Goal: Task Accomplishment & Management: Complete application form

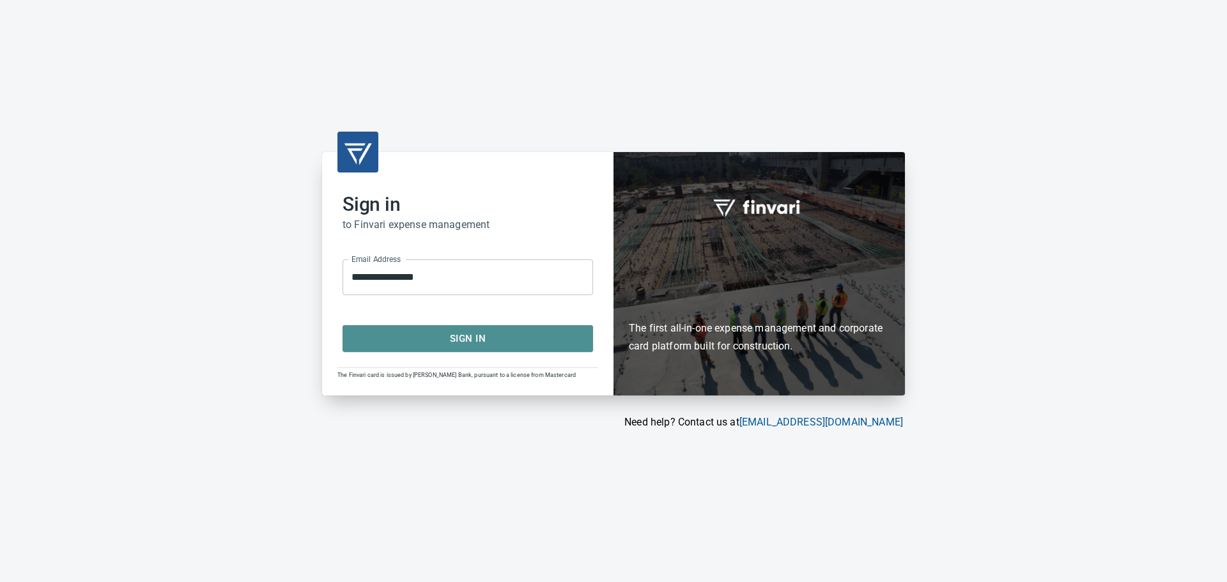
click at [510, 348] on button "Sign In" at bounding box center [468, 338] width 251 height 27
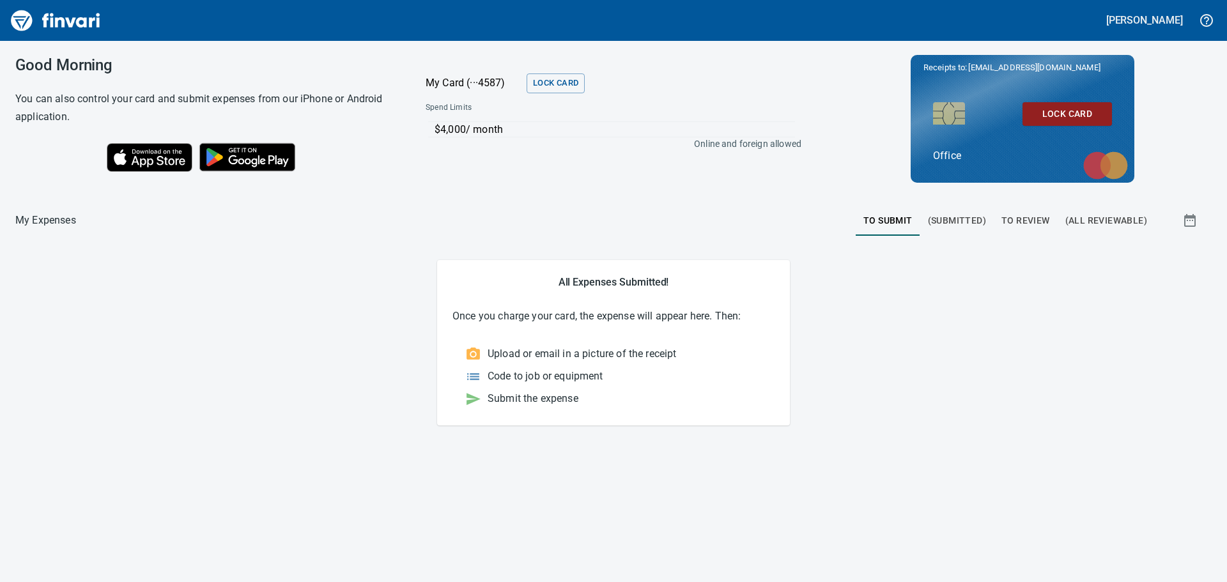
click at [1037, 222] on span "To Review" at bounding box center [1025, 221] width 49 height 16
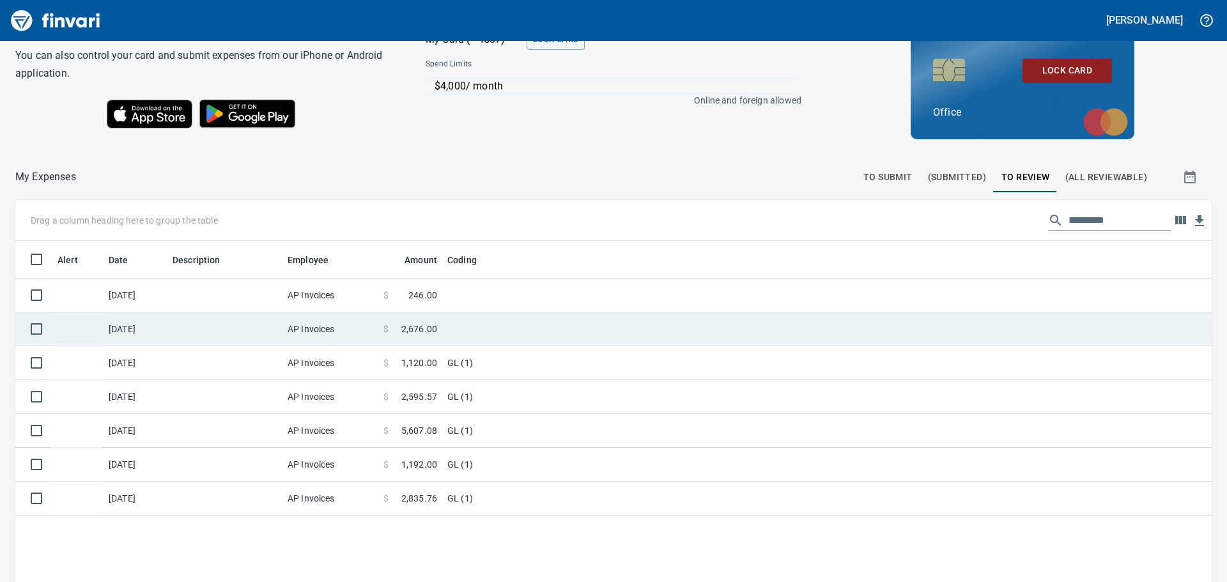
scroll to position [64, 0]
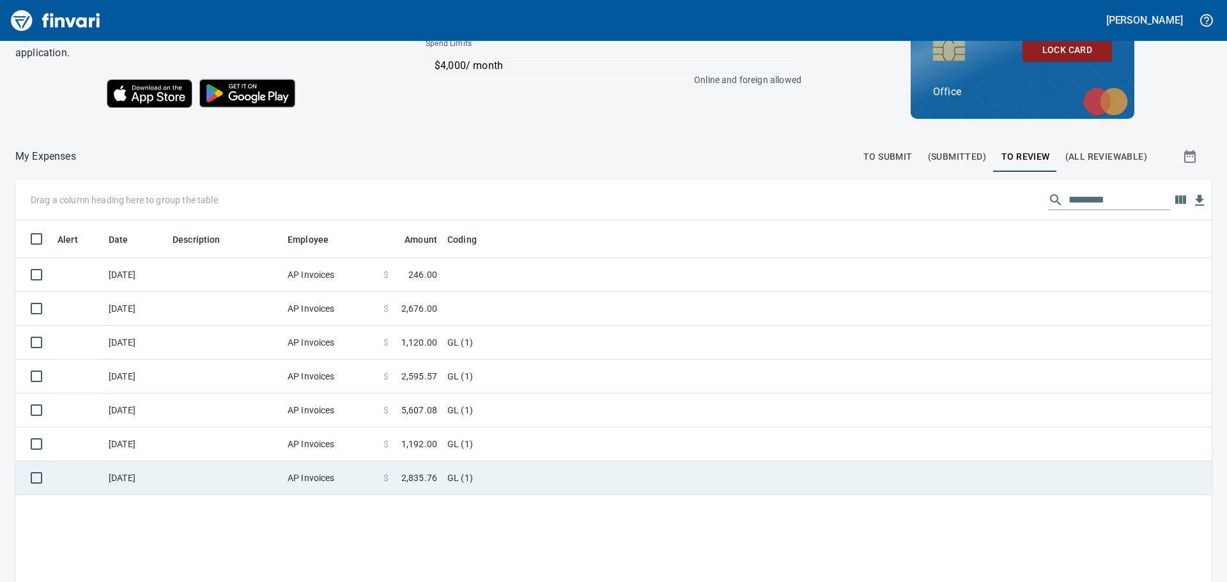
click at [321, 476] on td "AP Invoices" at bounding box center [330, 478] width 96 height 34
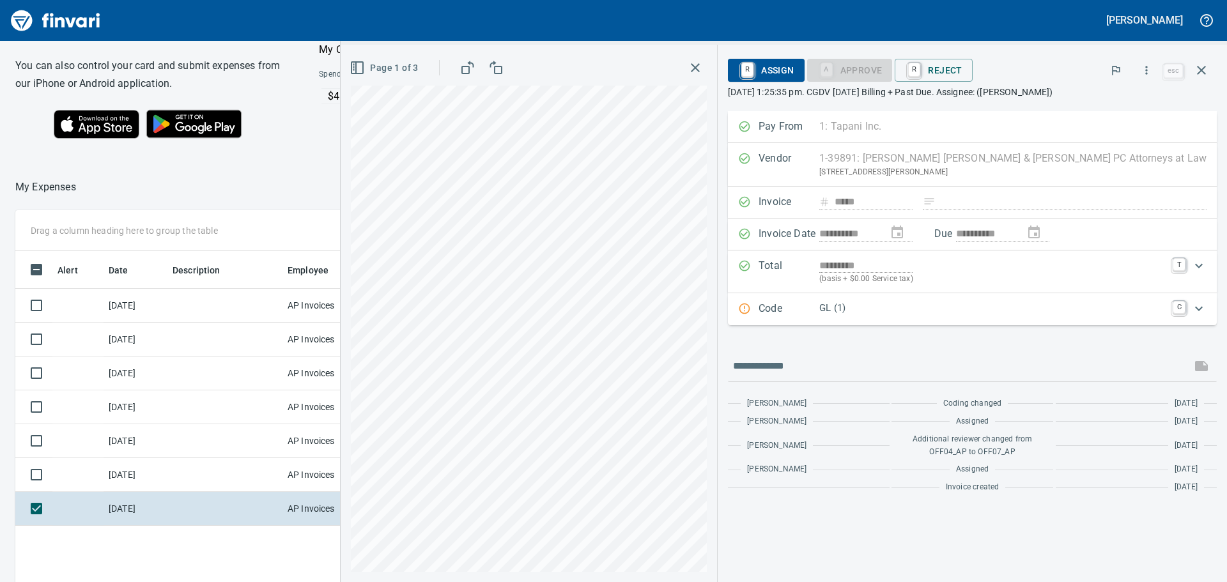
scroll to position [64, 0]
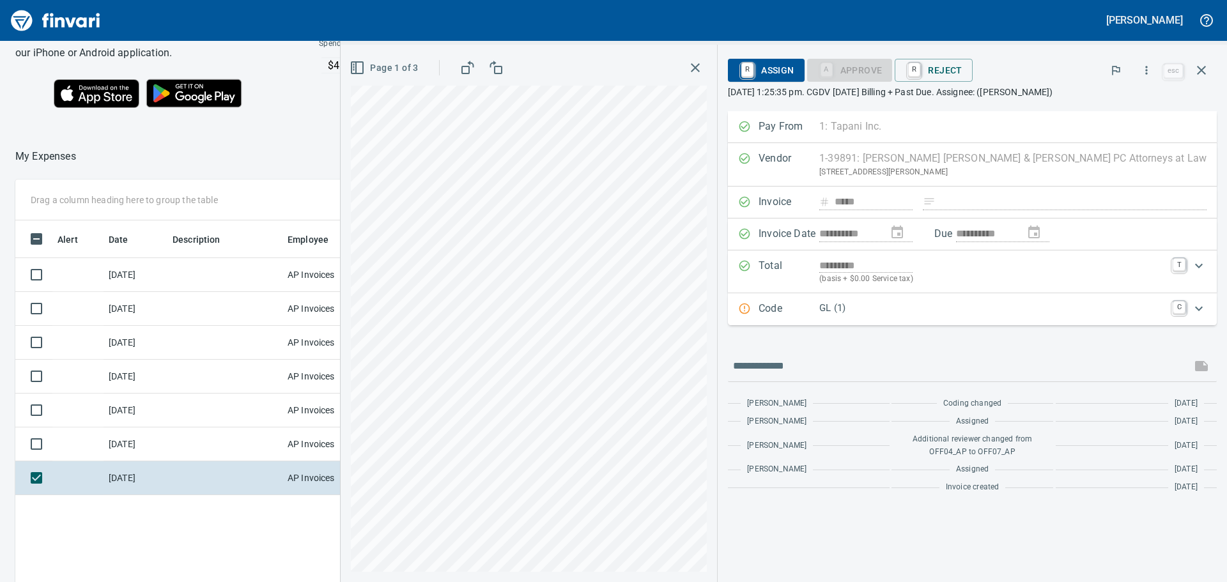
click at [952, 309] on p "GL (1)" at bounding box center [992, 308] width 346 height 15
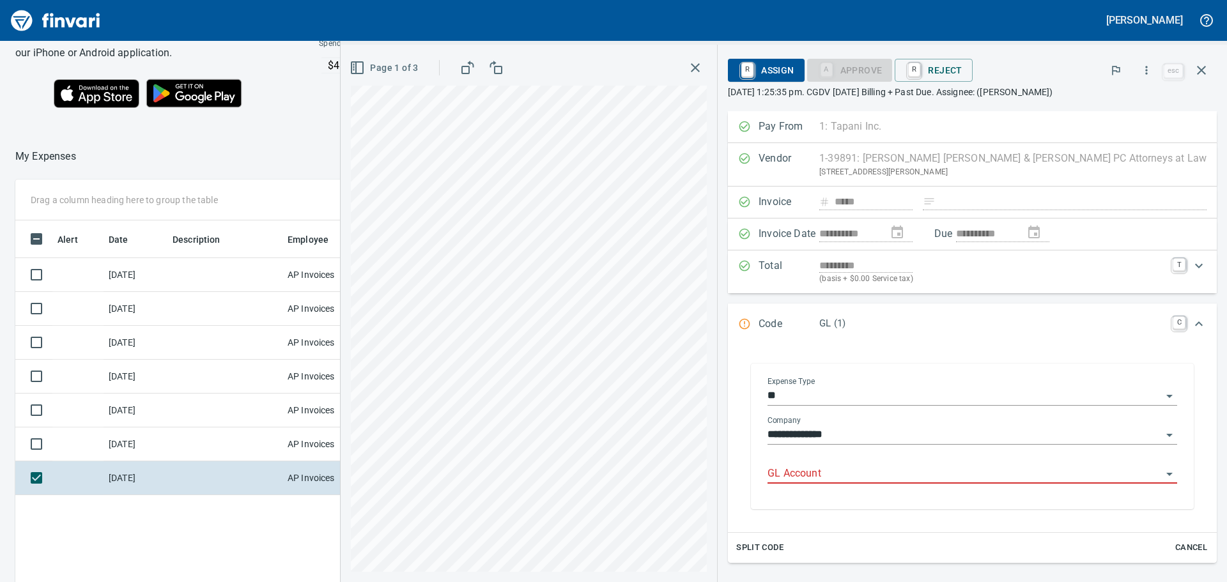
click at [955, 475] on input "GL Account" at bounding box center [965, 474] width 394 height 18
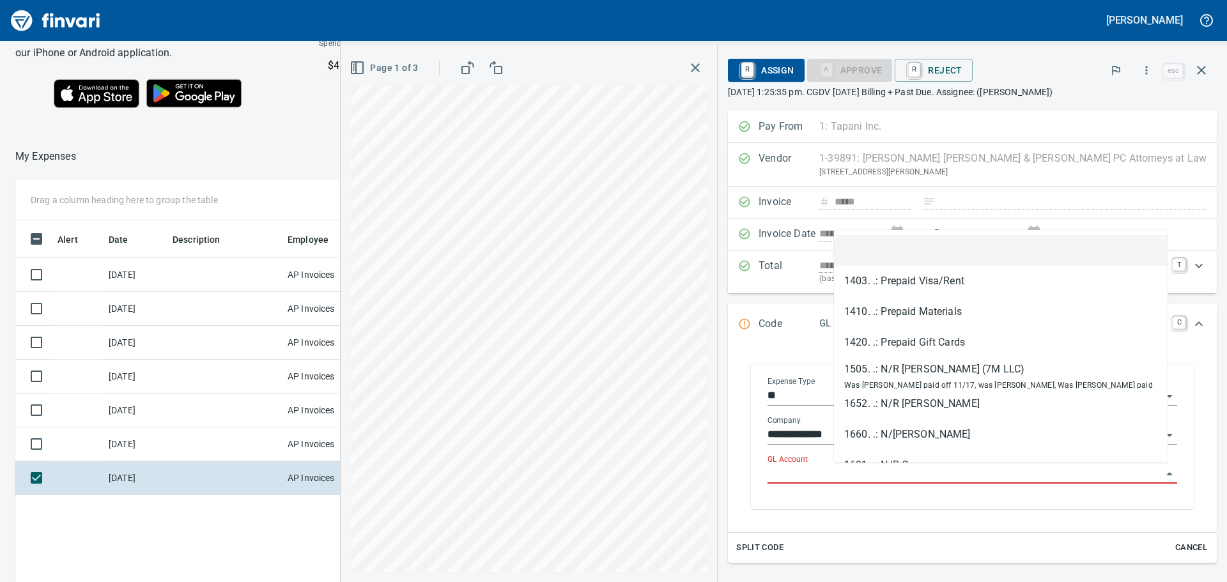
scroll to position [432, 858]
click at [963, 250] on li at bounding box center [1001, 250] width 334 height 31
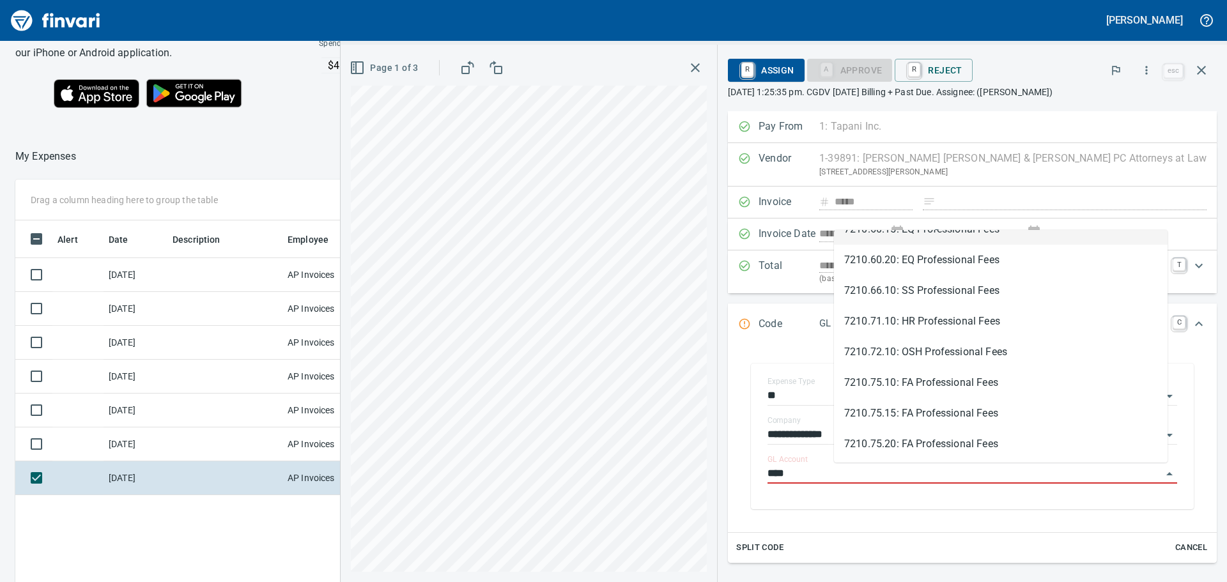
scroll to position [320, 0]
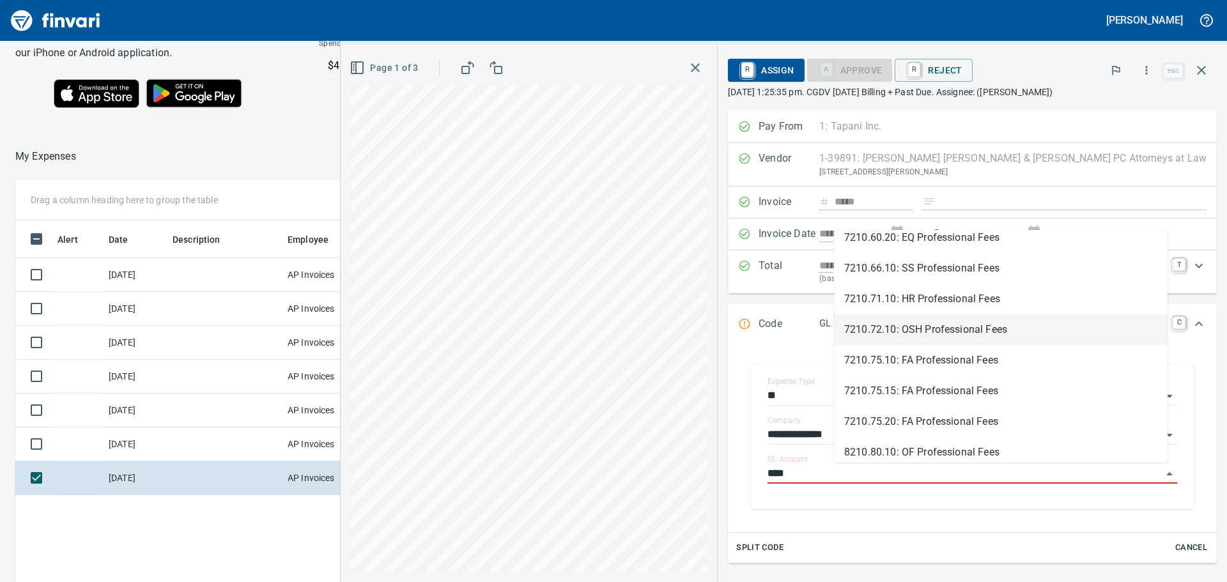
click at [971, 328] on li "7210.72.10: OSH Professional Fees" at bounding box center [1001, 329] width 334 height 31
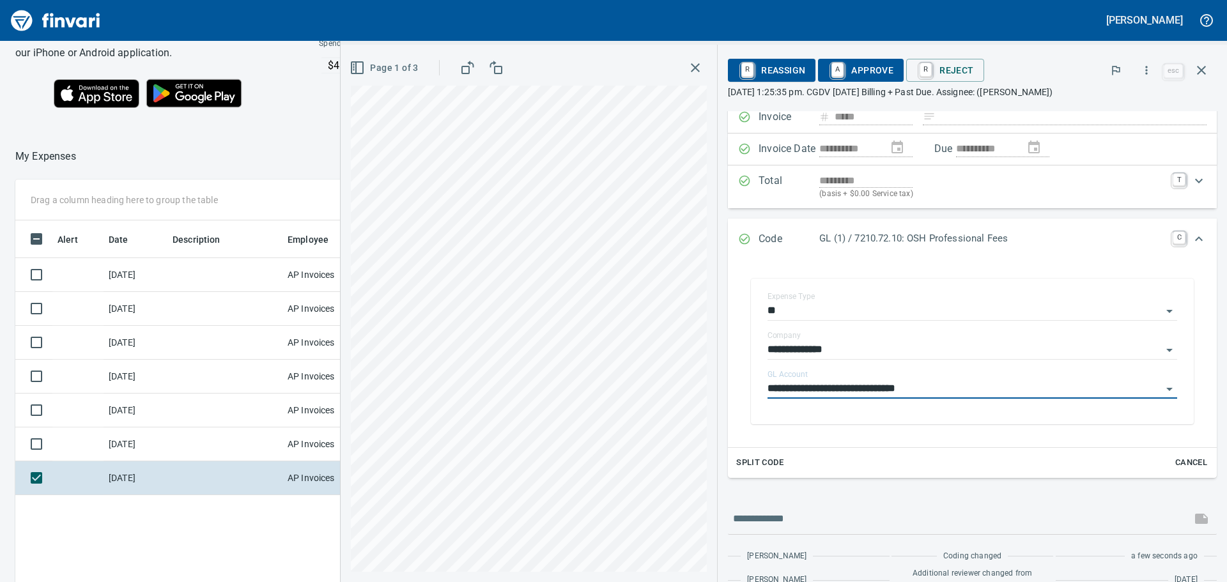
scroll to position [0, 0]
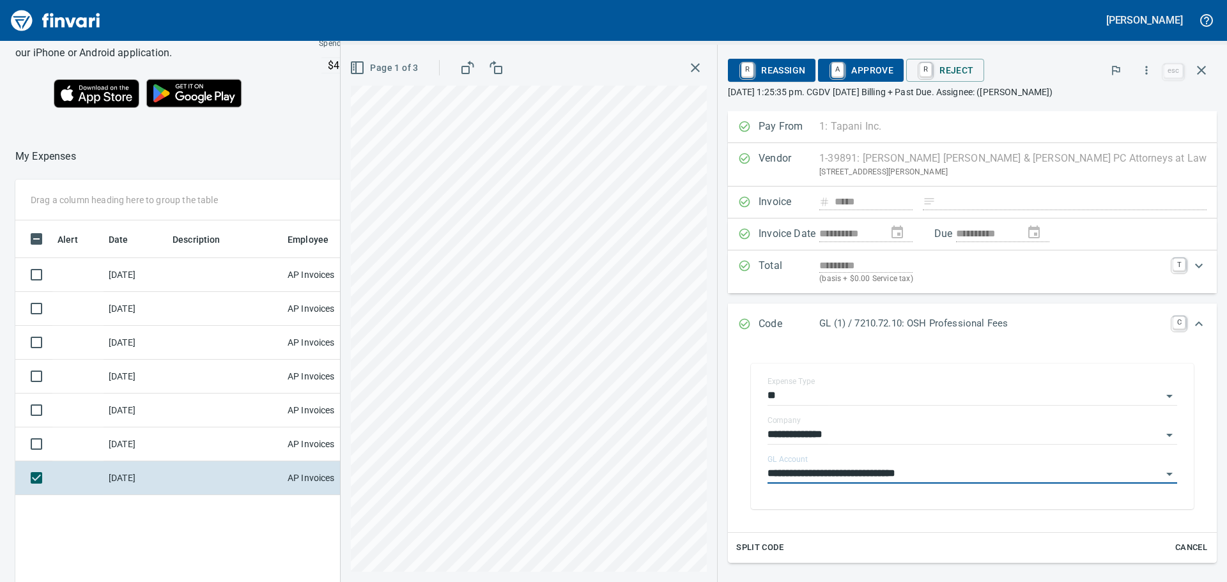
type input "**********"
click at [893, 72] on span "A Approve" at bounding box center [860, 70] width 65 height 22
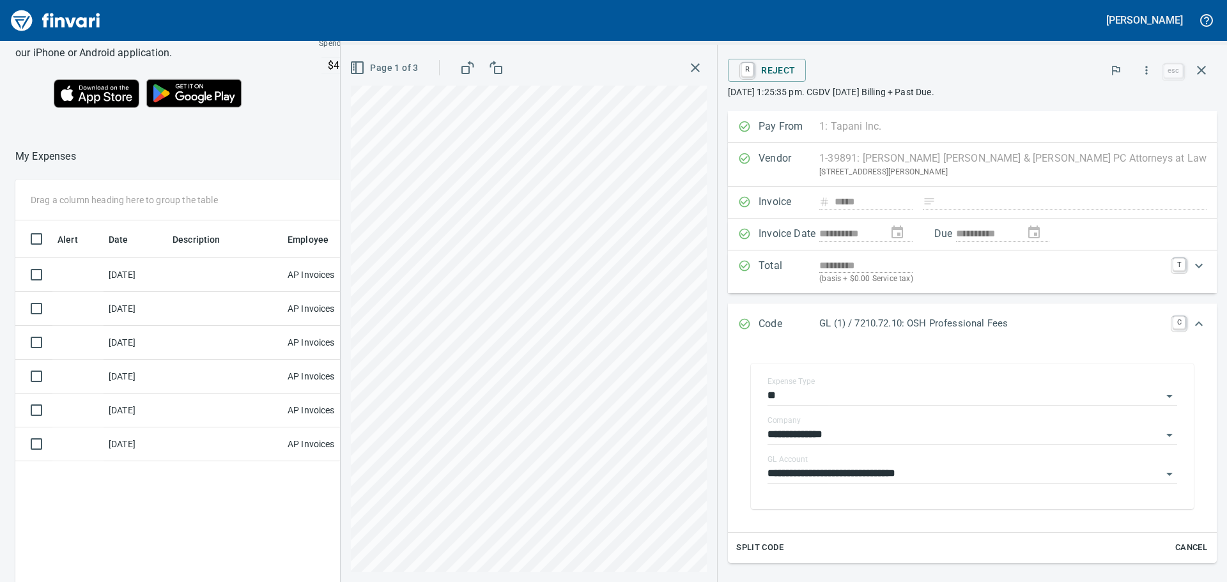
click at [700, 68] on icon "button" at bounding box center [695, 67] width 9 height 9
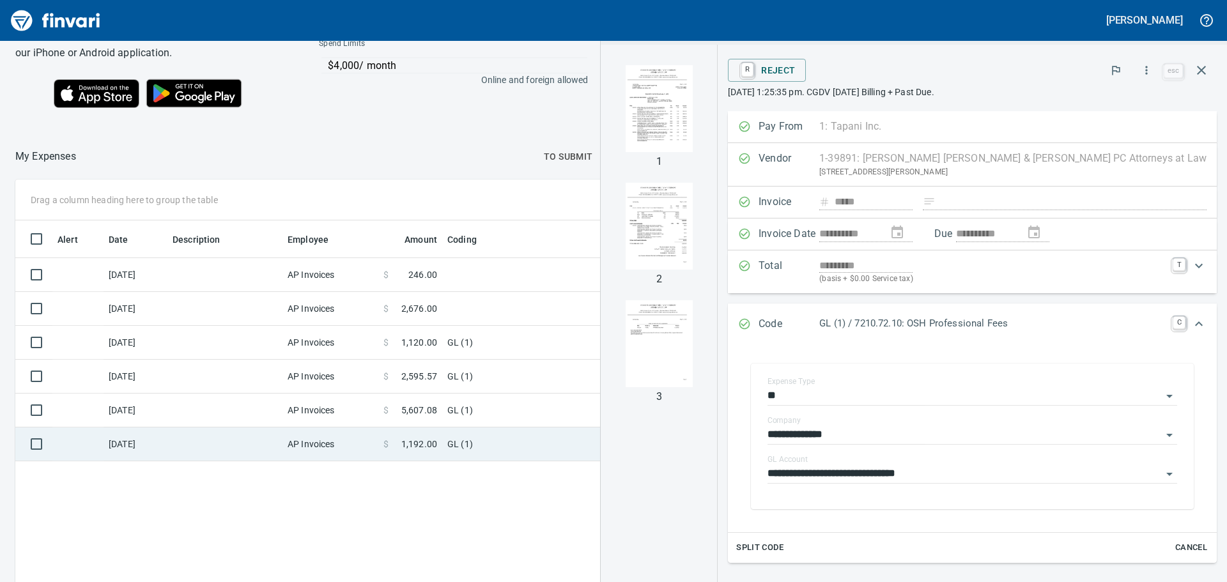
click at [321, 439] on td "AP Invoices" at bounding box center [330, 445] width 96 height 34
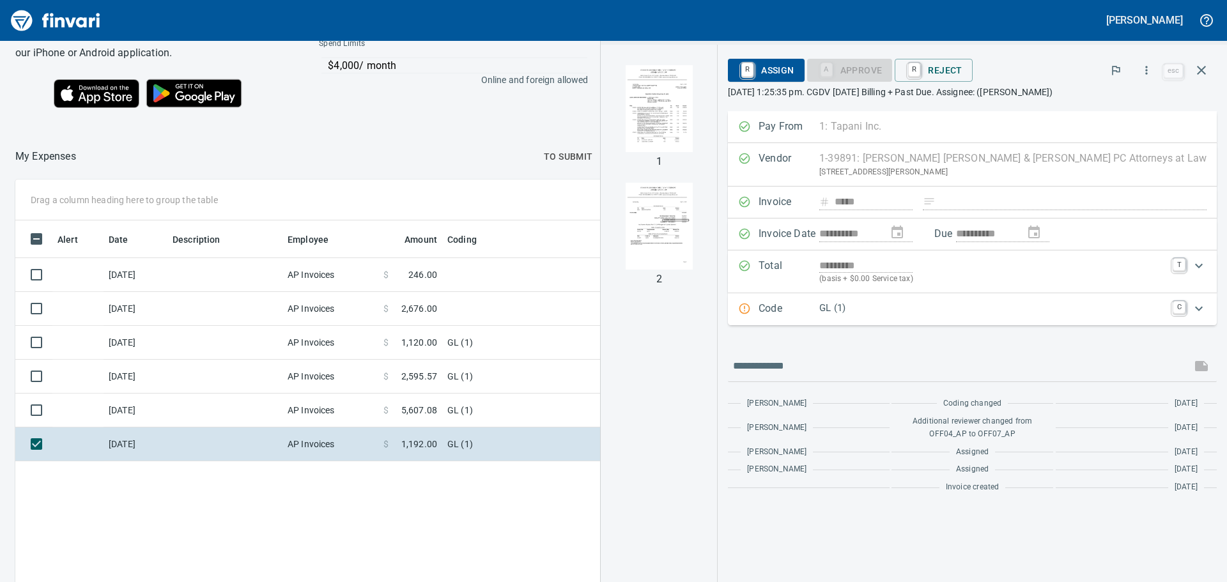
click at [968, 310] on p "GL (1)" at bounding box center [992, 308] width 346 height 15
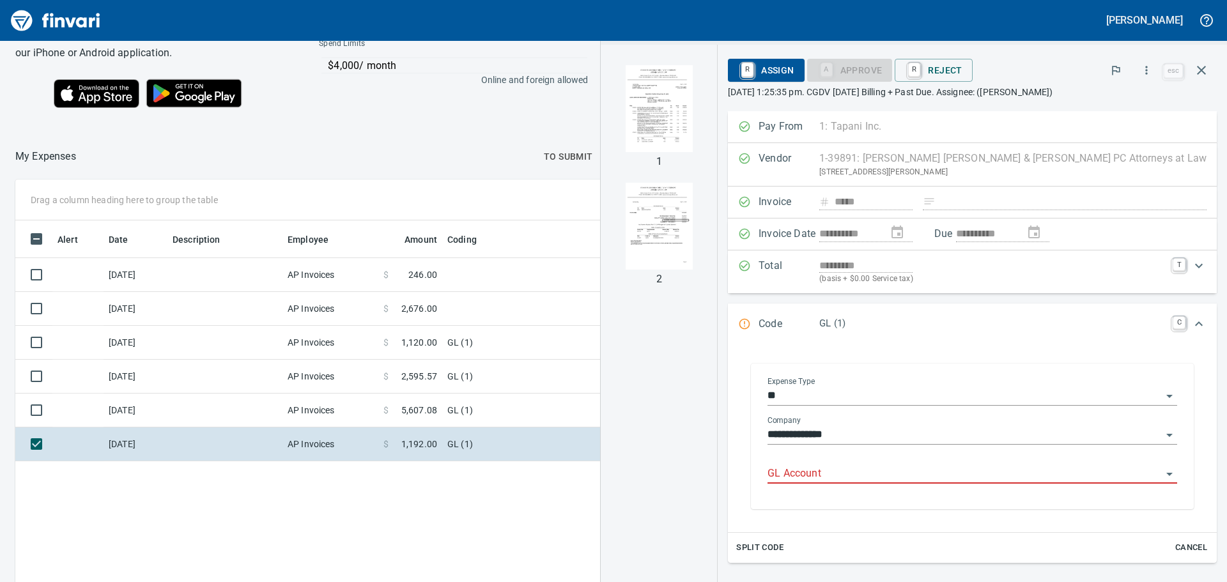
scroll to position [432, 858]
click at [910, 475] on input "GL Account" at bounding box center [965, 474] width 394 height 18
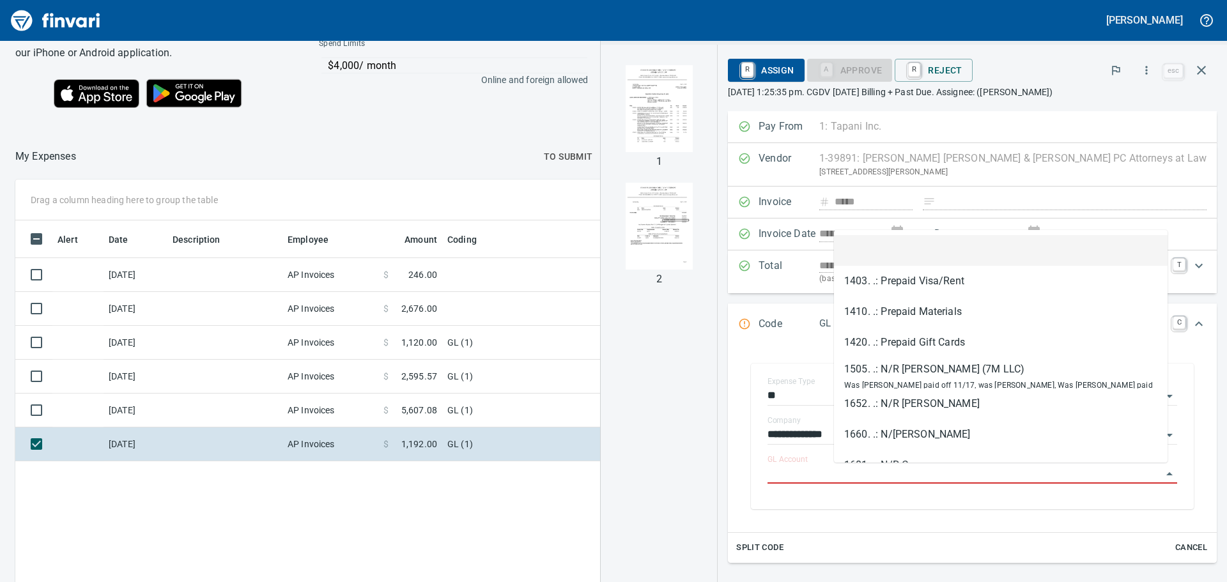
click at [925, 253] on li at bounding box center [1001, 250] width 334 height 31
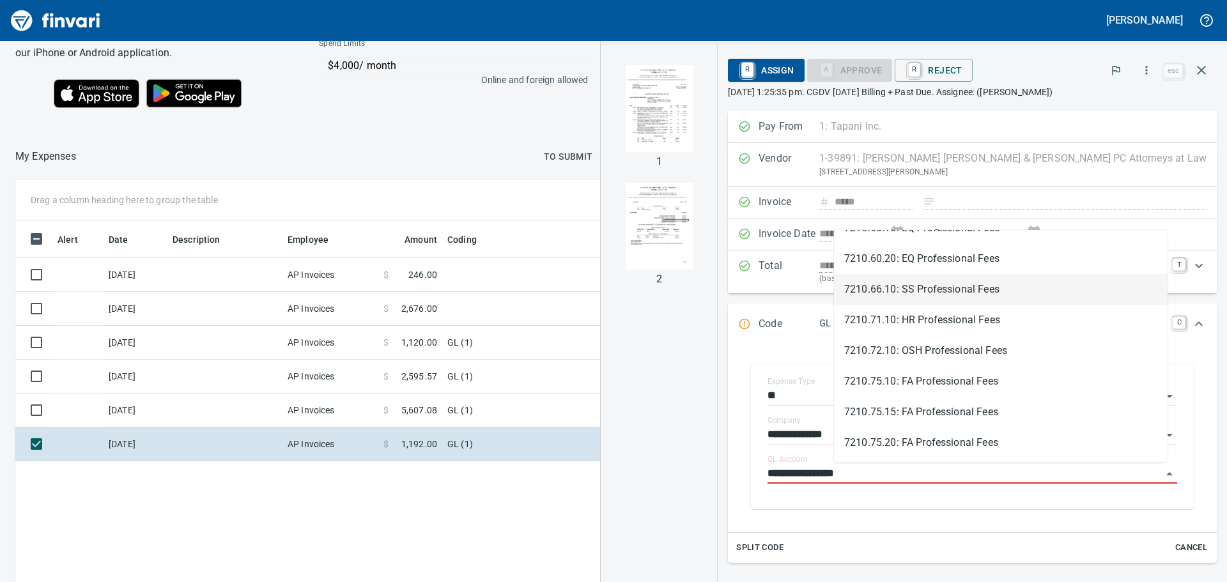
scroll to position [320, 0]
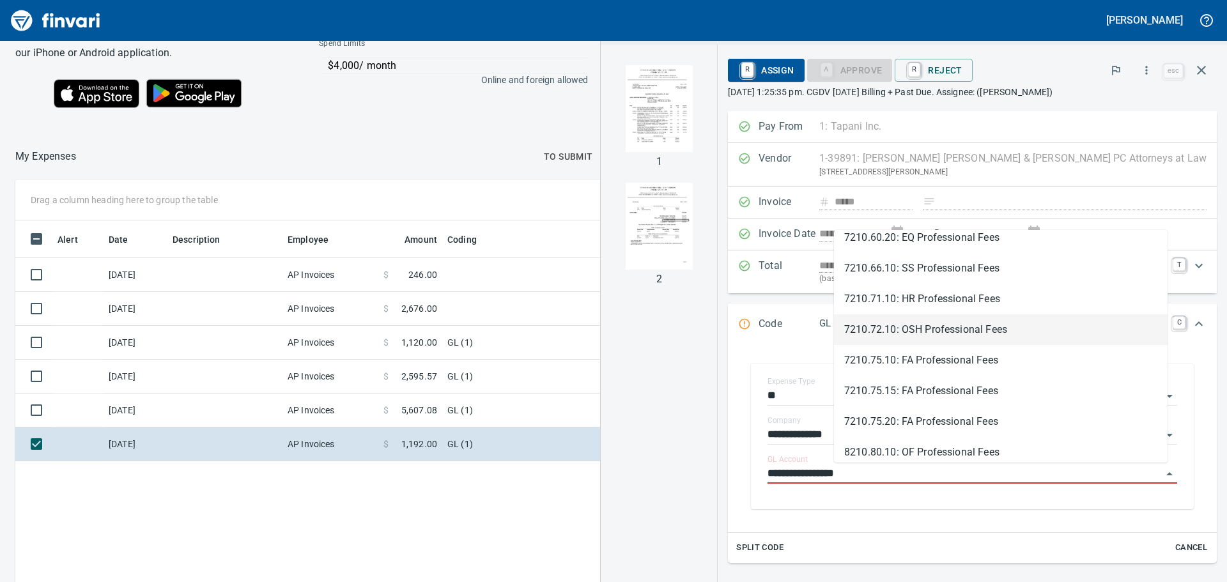
click at [925, 325] on li "7210.72.10: OSH Professional Fees" at bounding box center [1001, 329] width 334 height 31
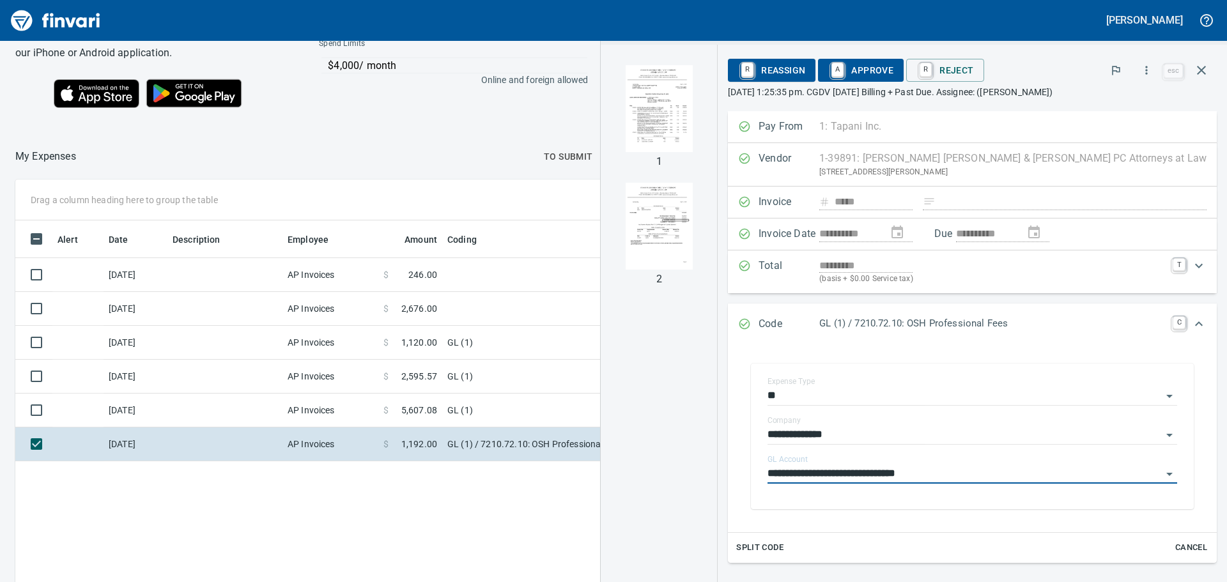
type input "**********"
click at [893, 71] on span "A Approve" at bounding box center [860, 70] width 65 height 22
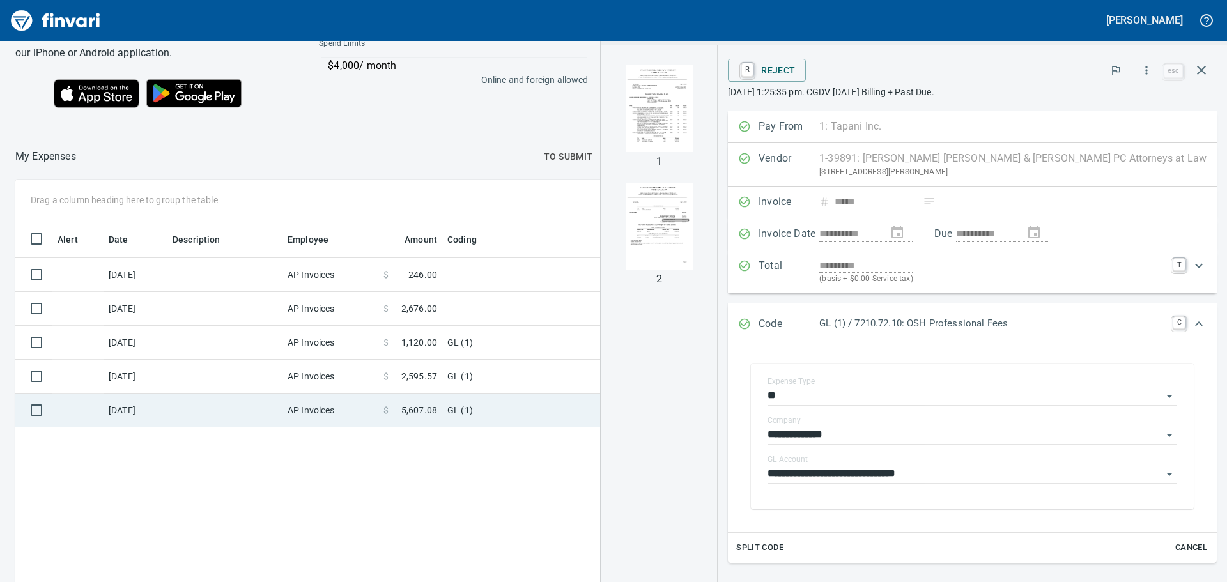
click at [413, 411] on span "5,607.08" at bounding box center [419, 410] width 36 height 13
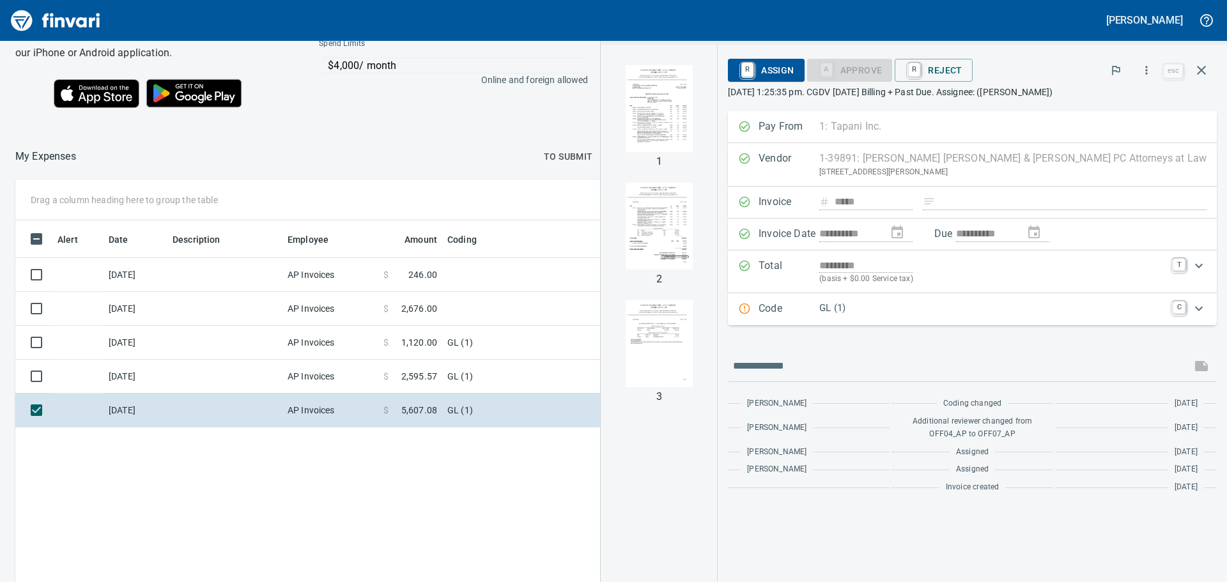
click at [1007, 305] on p "GL (1)" at bounding box center [992, 308] width 346 height 15
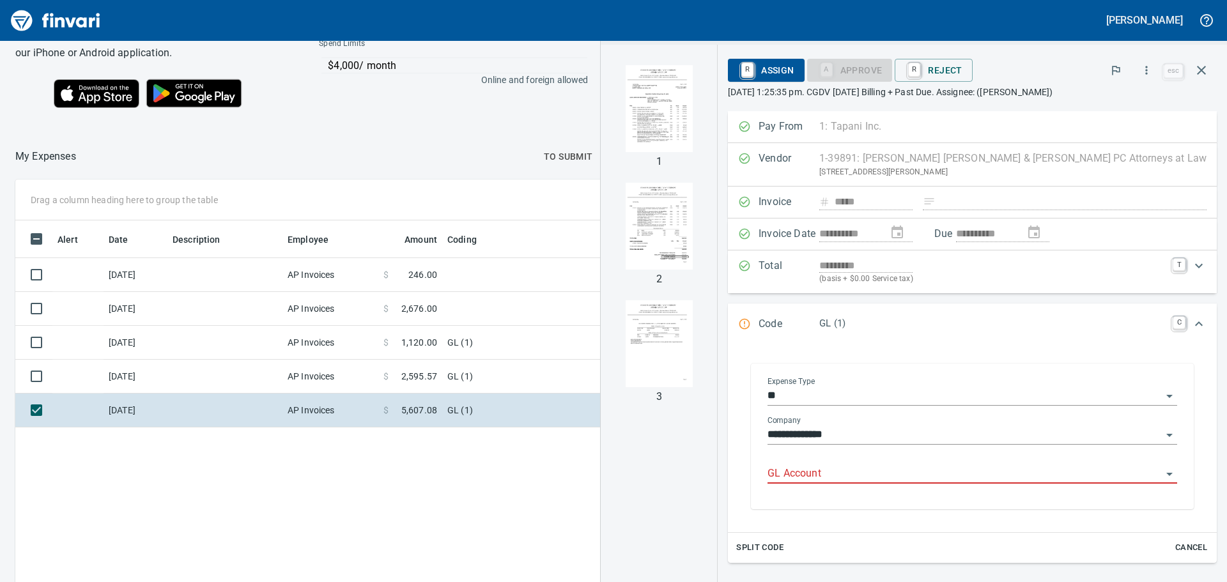
click at [945, 472] on input "GL Account" at bounding box center [965, 474] width 394 height 18
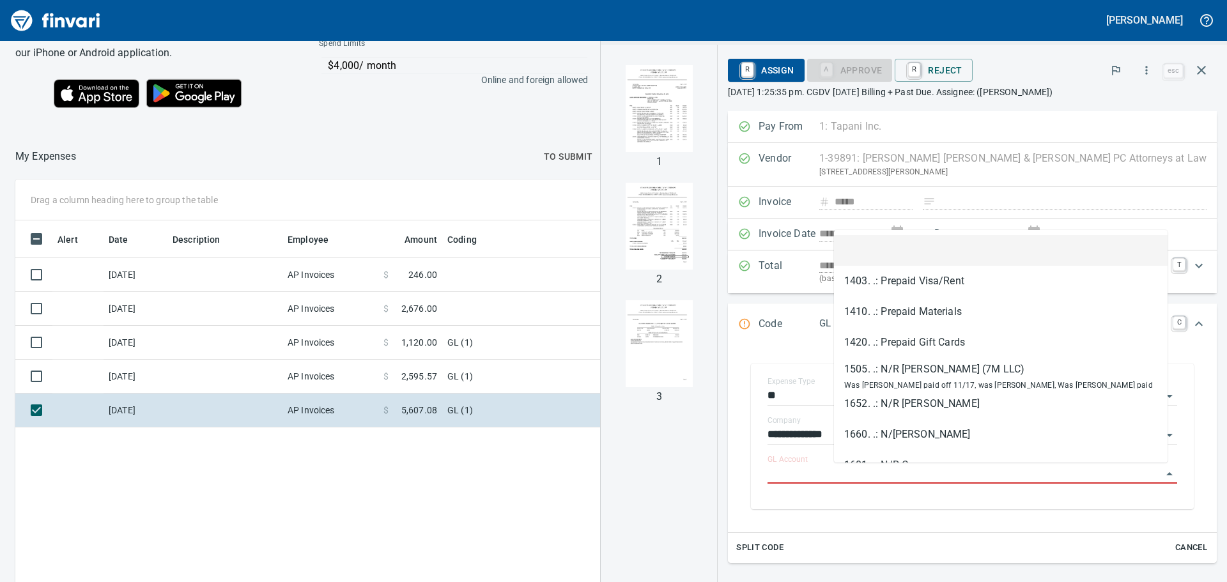
click at [899, 248] on li at bounding box center [1001, 250] width 334 height 31
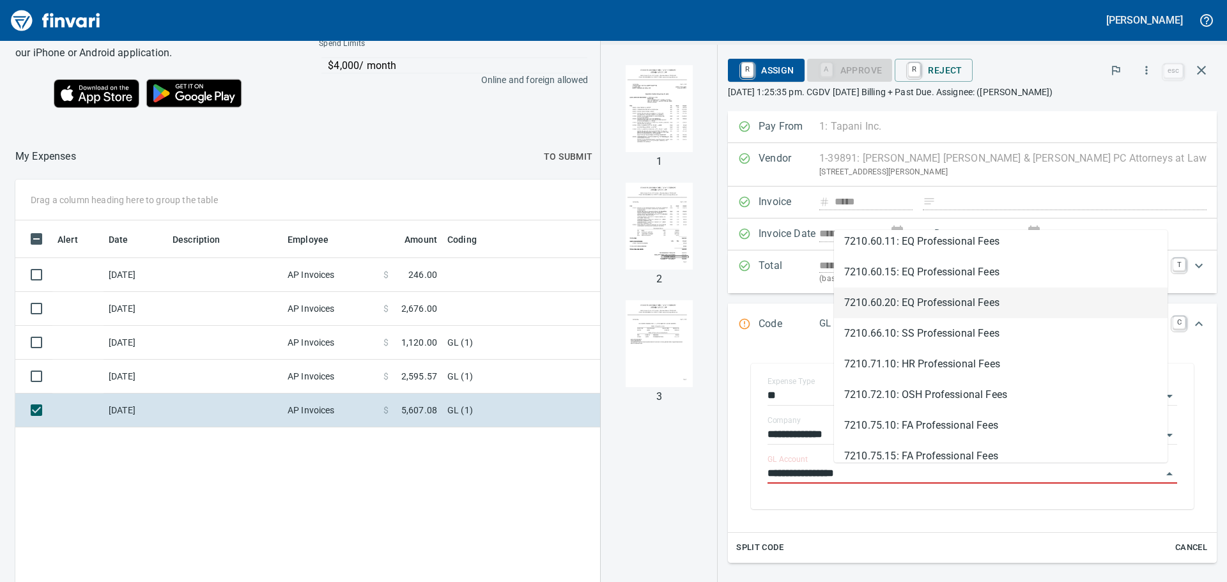
scroll to position [256, 0]
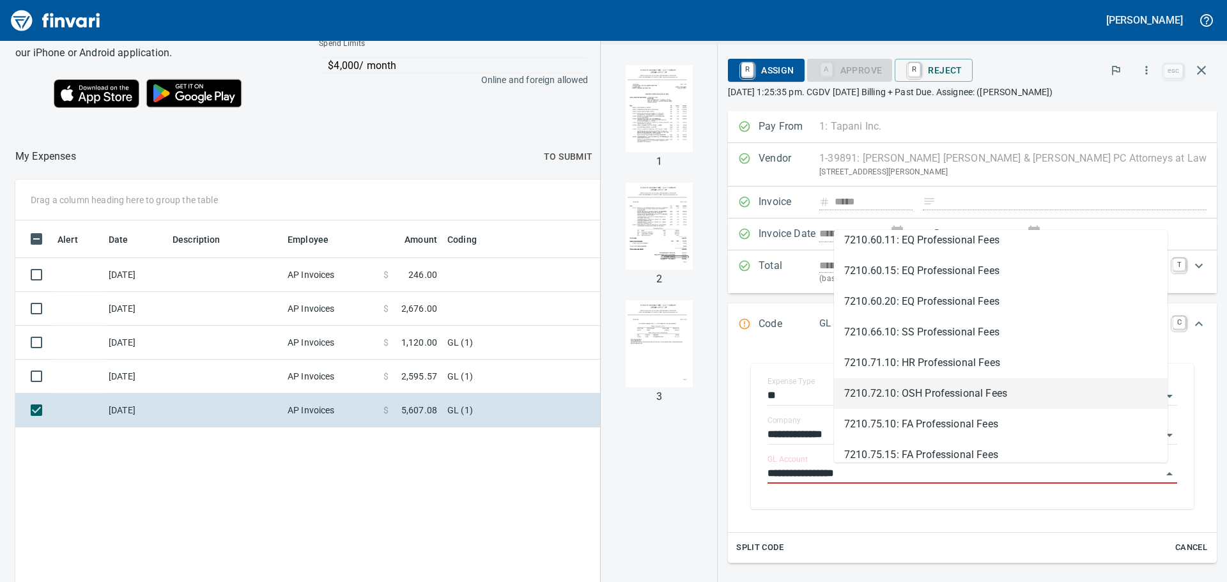
click at [1024, 395] on li "7210.72.10: OSH Professional Fees" at bounding box center [1001, 393] width 334 height 31
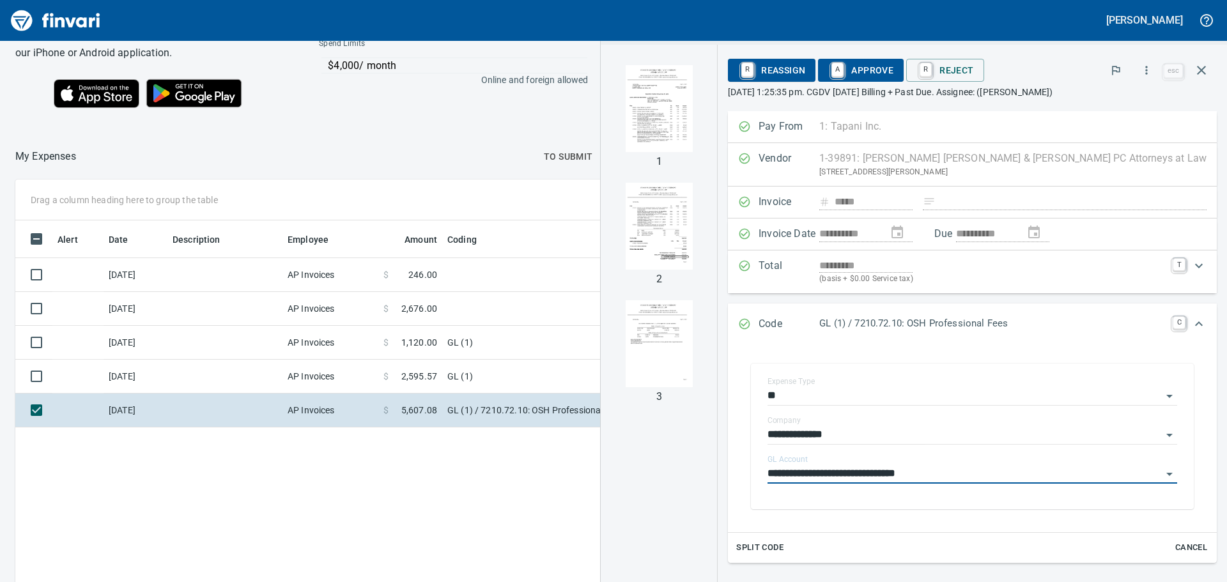
type input "**********"
click at [893, 70] on span "A Approve" at bounding box center [860, 70] width 65 height 22
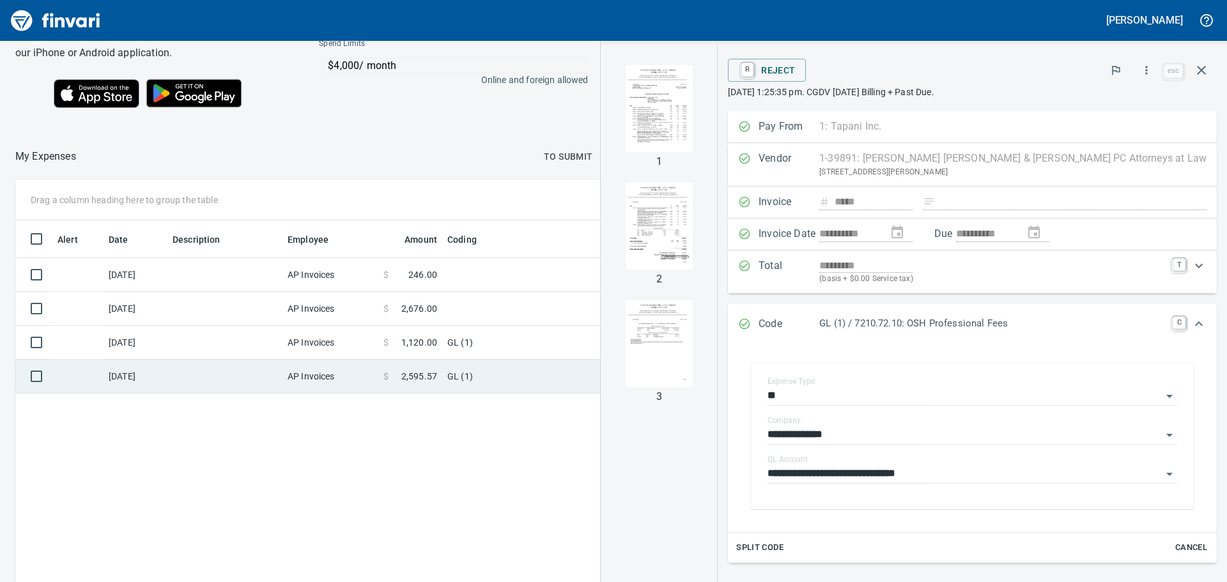
click at [415, 370] on span "2,595.57" at bounding box center [419, 376] width 36 height 13
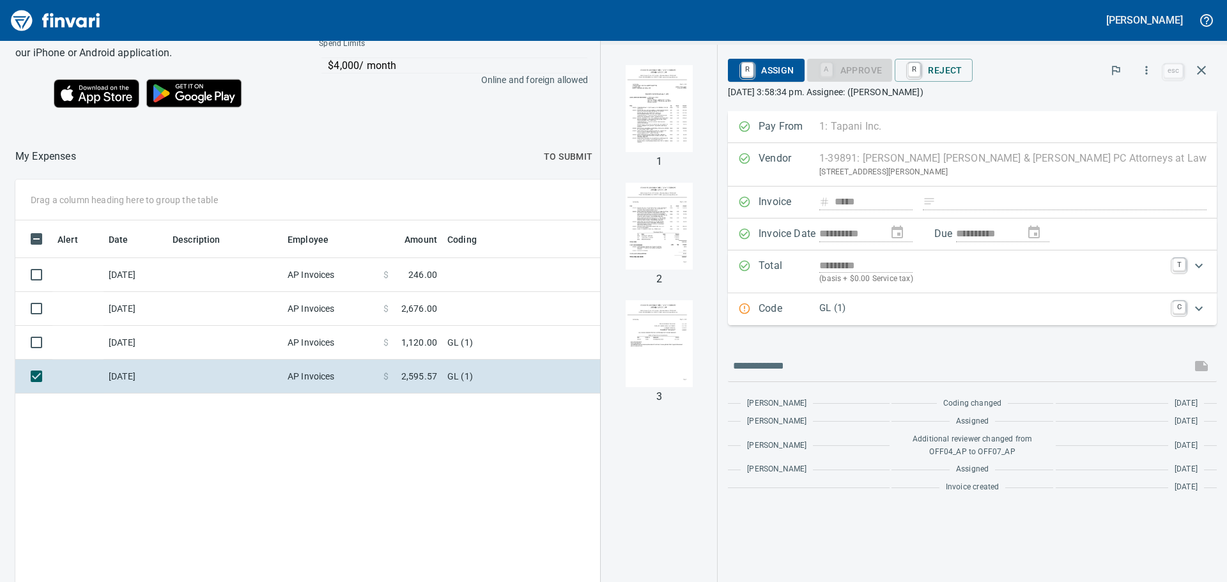
click at [1003, 311] on p "GL (1)" at bounding box center [992, 308] width 346 height 15
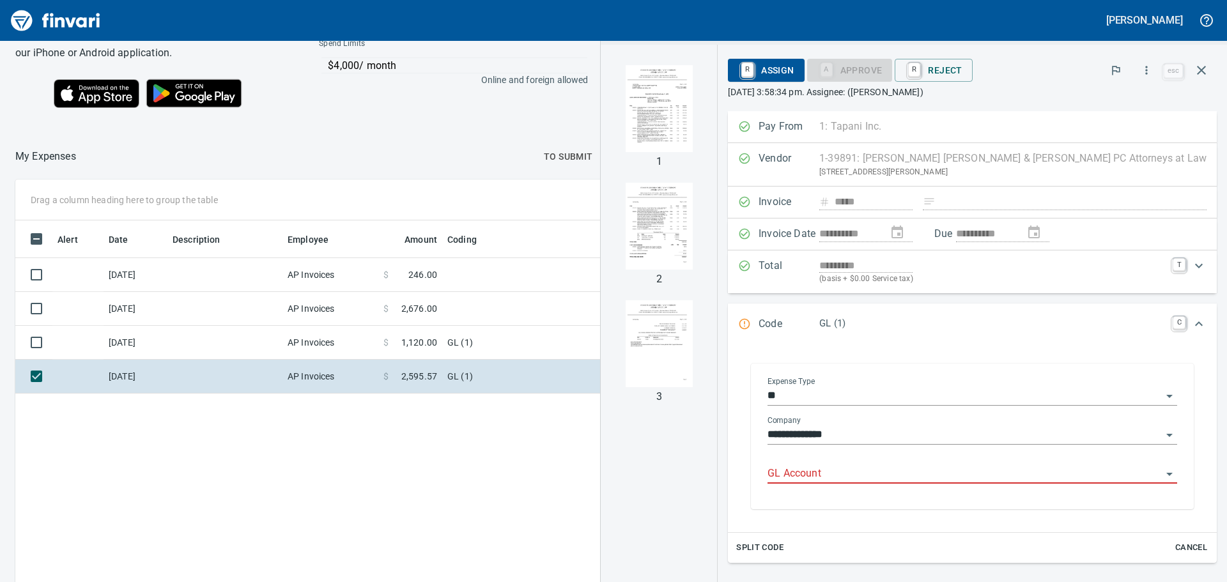
click at [961, 468] on input "GL Account" at bounding box center [965, 474] width 394 height 18
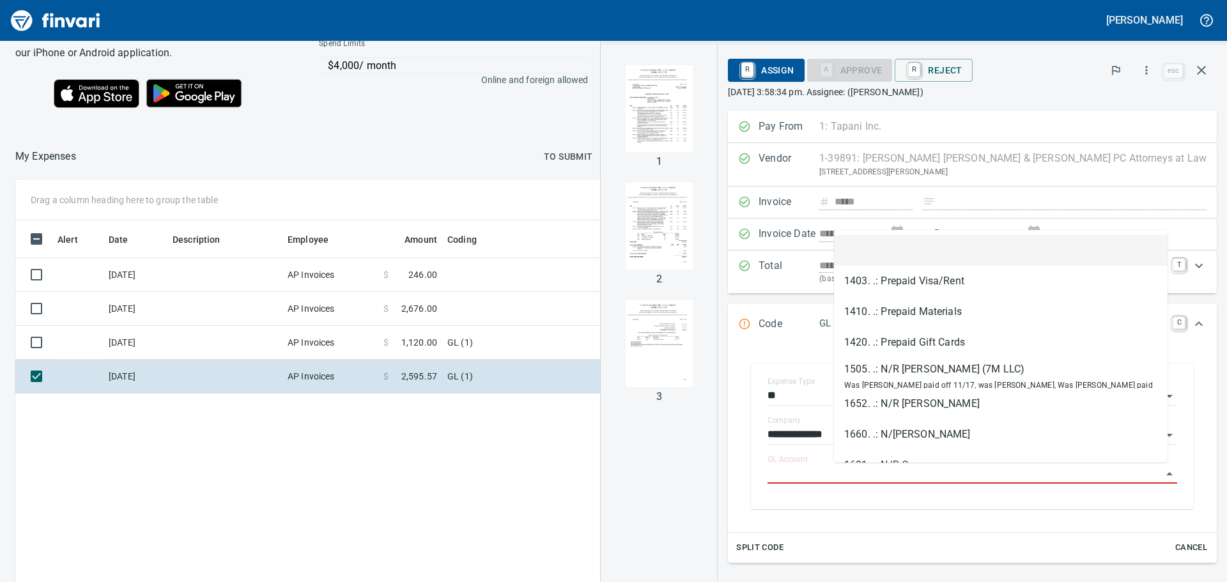
click at [949, 251] on li at bounding box center [1001, 250] width 334 height 31
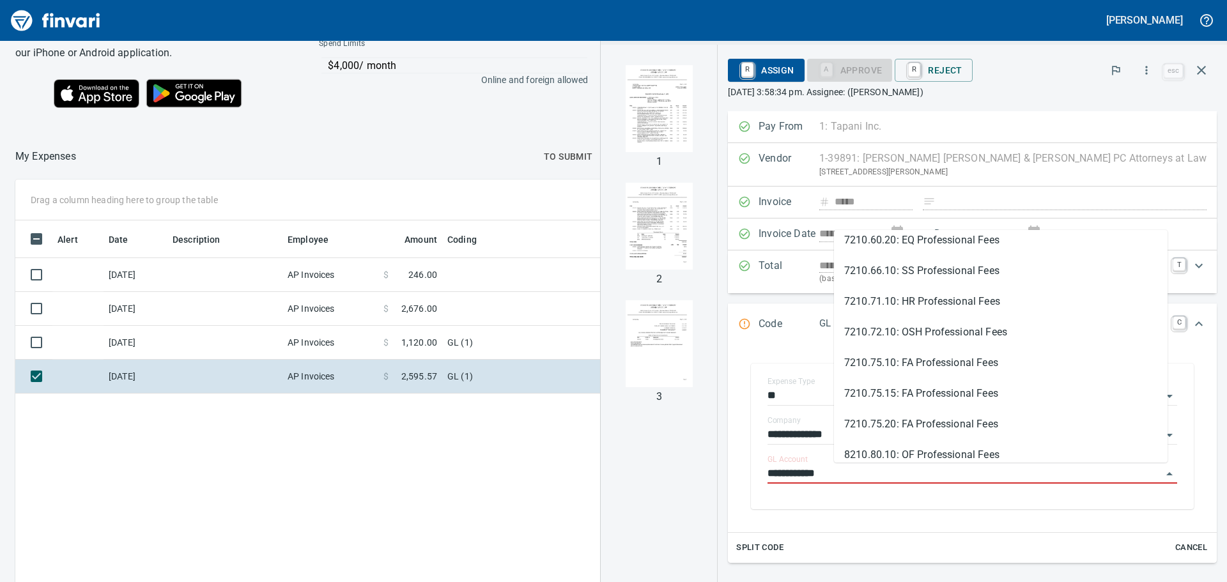
scroll to position [320, 0]
click at [938, 318] on li "7210.72.10: OSH Professional Fees" at bounding box center [1001, 329] width 334 height 31
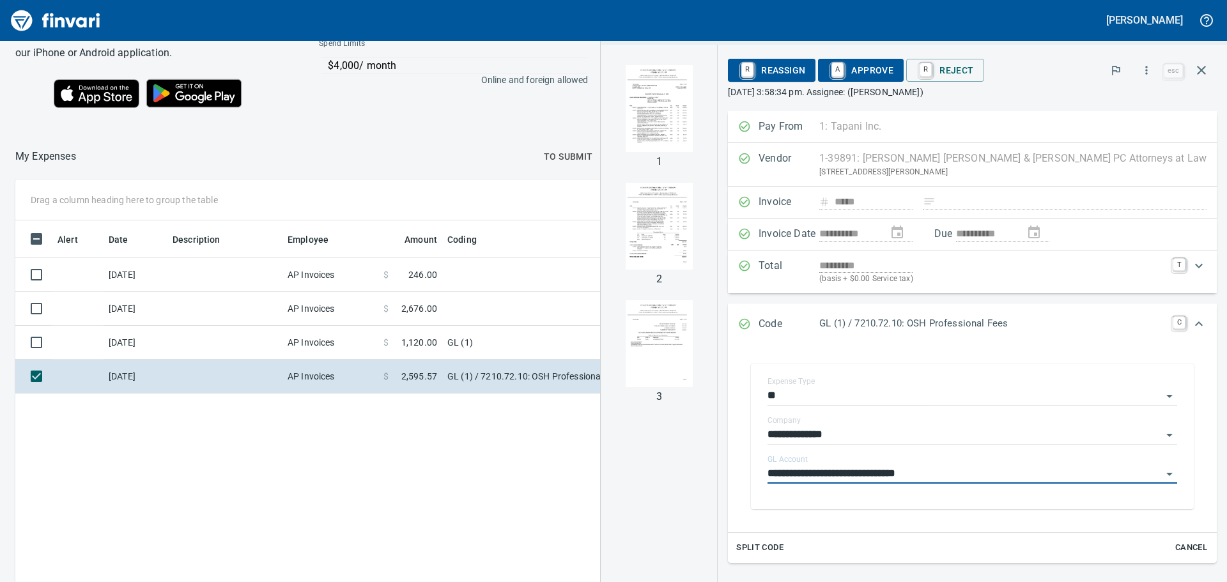
type input "**********"
click at [893, 72] on span "A Approve" at bounding box center [860, 70] width 65 height 22
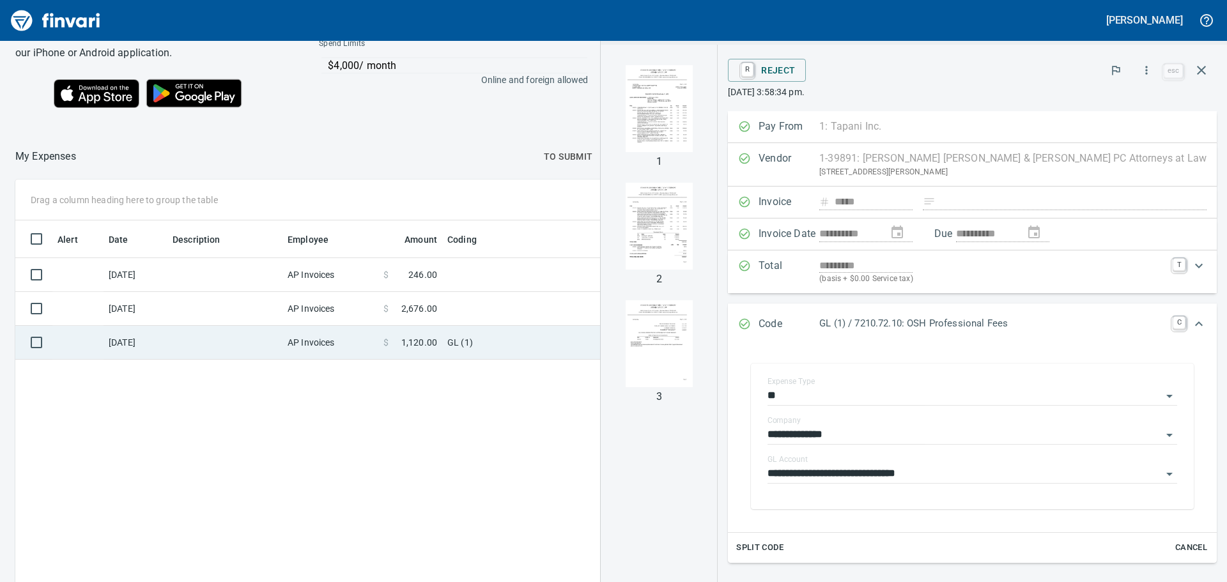
click at [346, 337] on td "AP Invoices" at bounding box center [330, 343] width 96 height 34
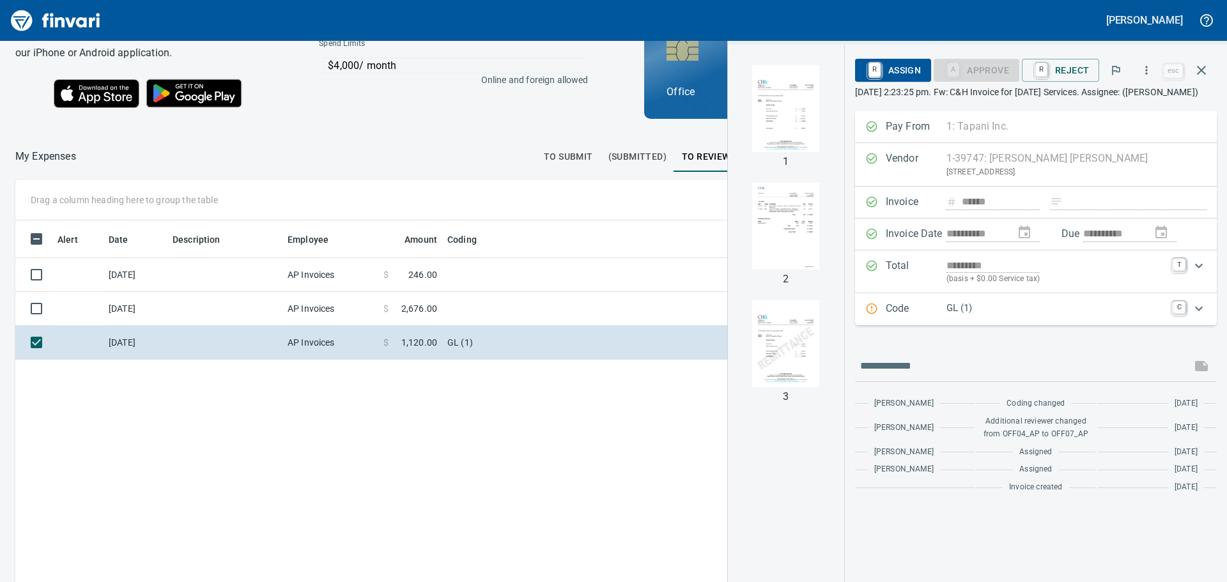
click at [1009, 316] on p "GL (1)" at bounding box center [1056, 308] width 219 height 15
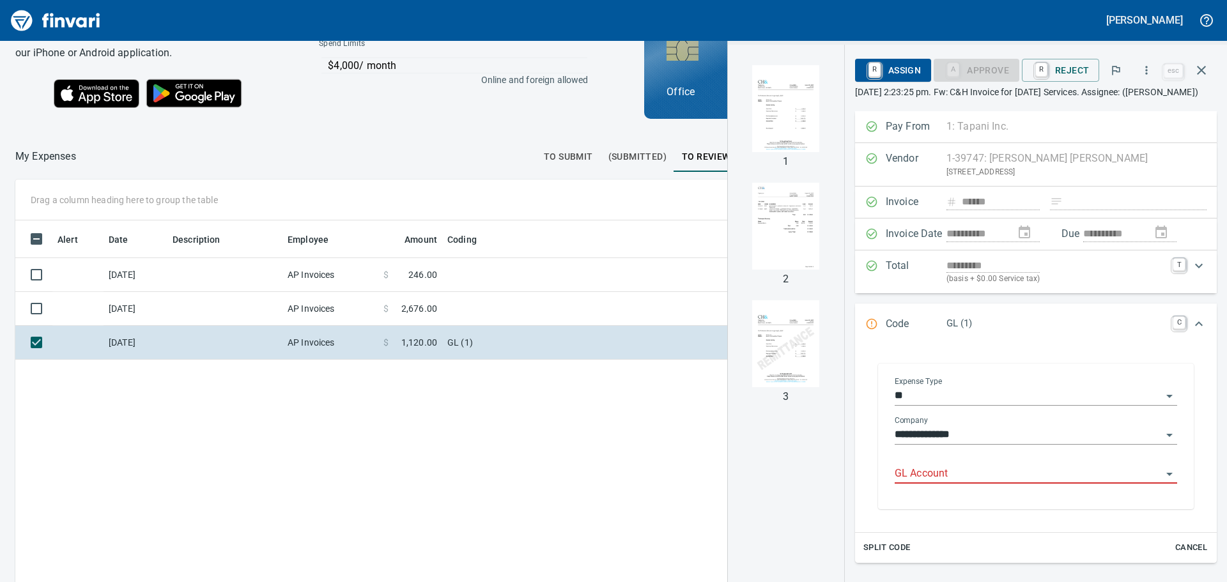
click at [963, 475] on div "GL Account" at bounding box center [1036, 469] width 282 height 29
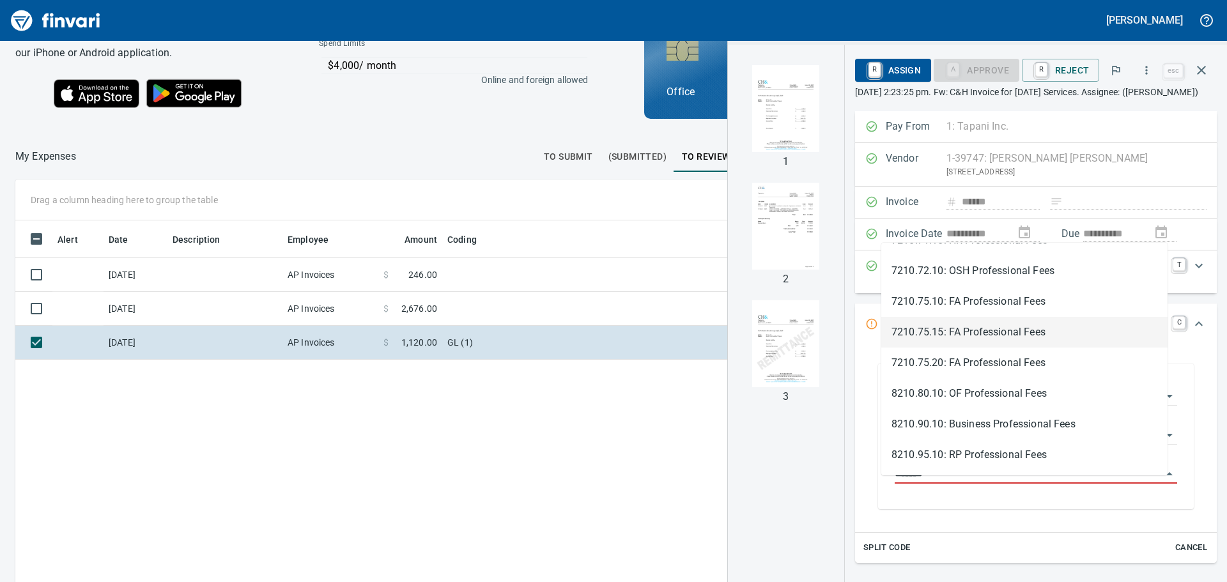
scroll to position [432, 858]
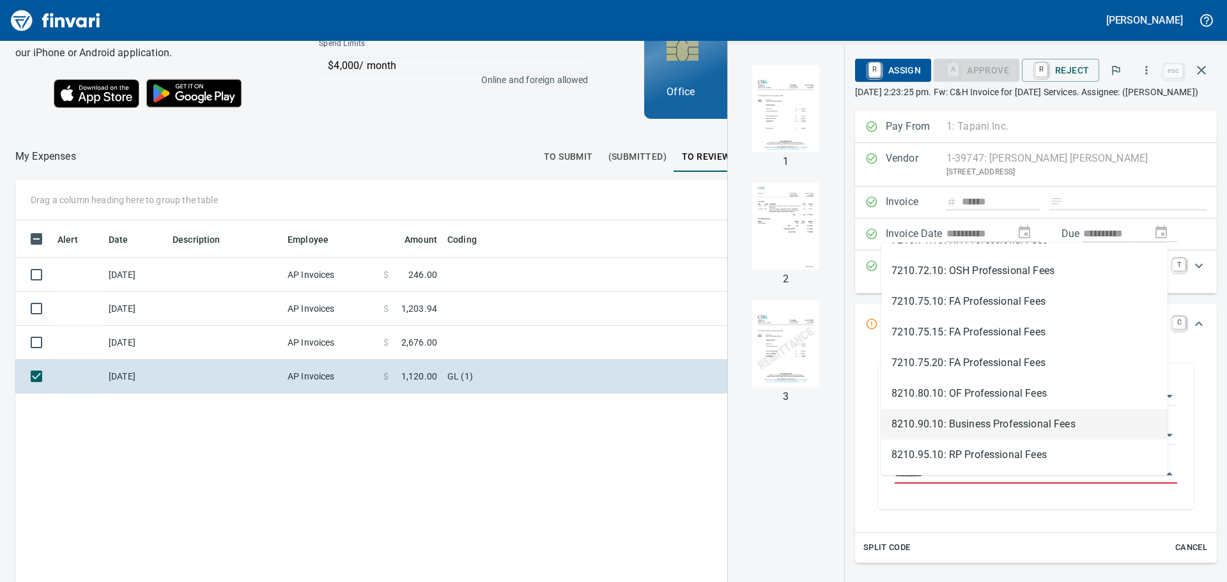
click at [1001, 430] on li "8210.90.10: Business Professional Fees" at bounding box center [1024, 424] width 286 height 31
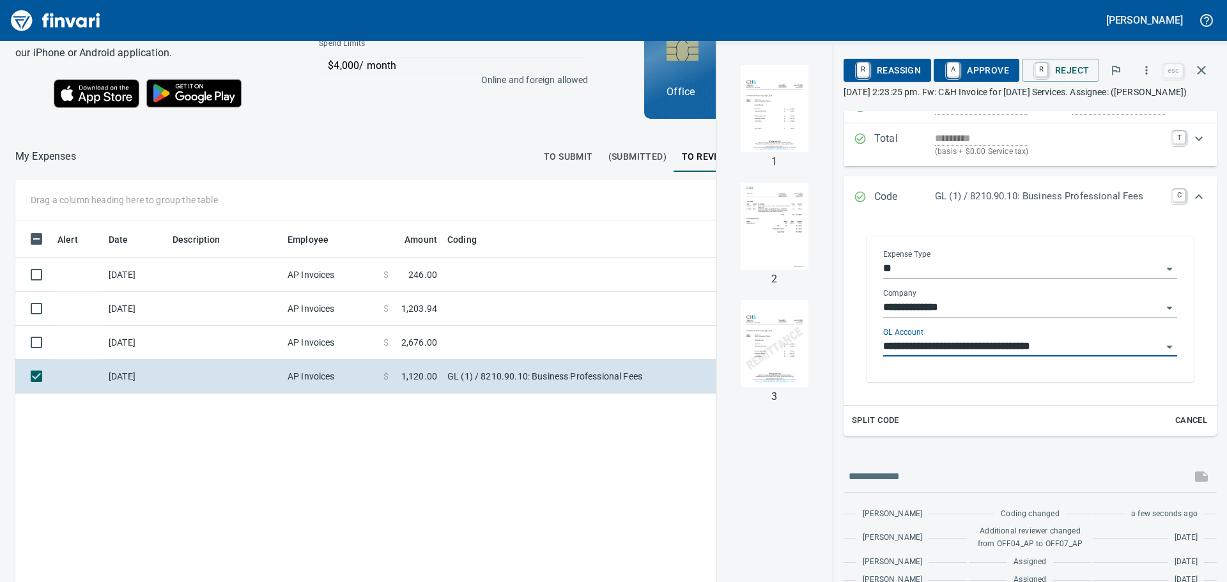
scroll to position [128, 0]
type input "**********"
click at [980, 66] on span "A Approve" at bounding box center [976, 70] width 65 height 22
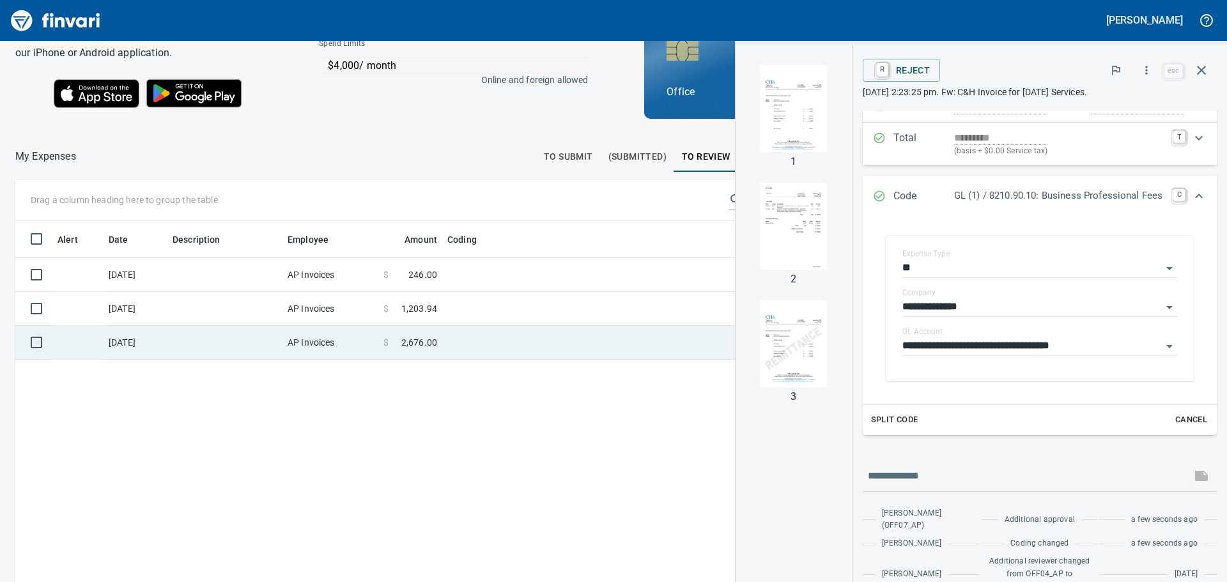
click at [430, 340] on span "2,676.00" at bounding box center [419, 342] width 36 height 13
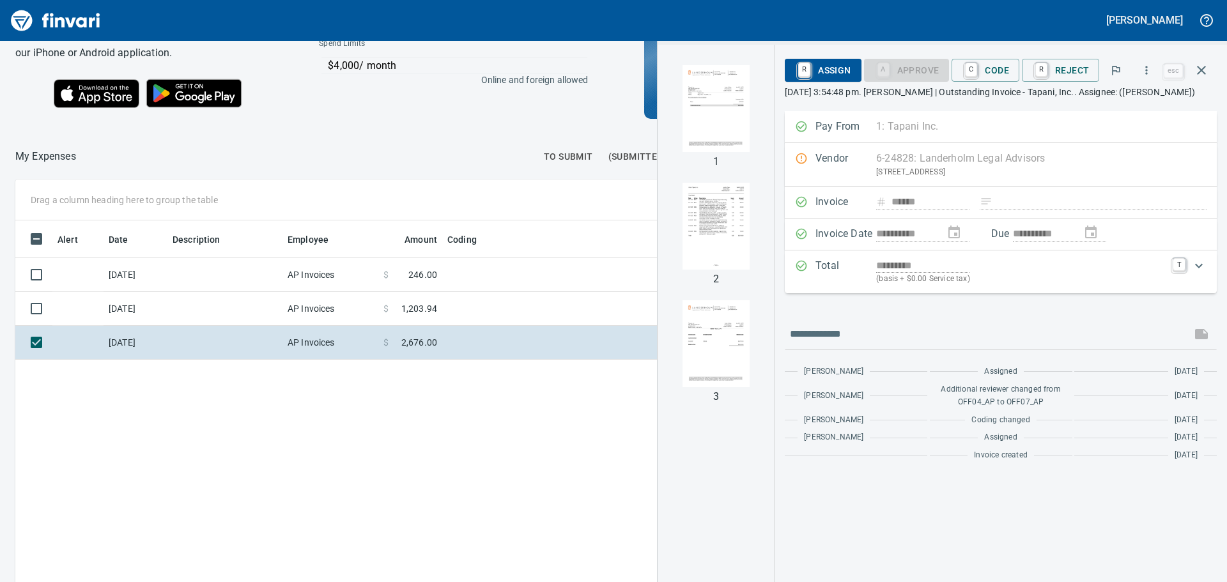
click at [704, 226] on img "button" at bounding box center [715, 226] width 87 height 87
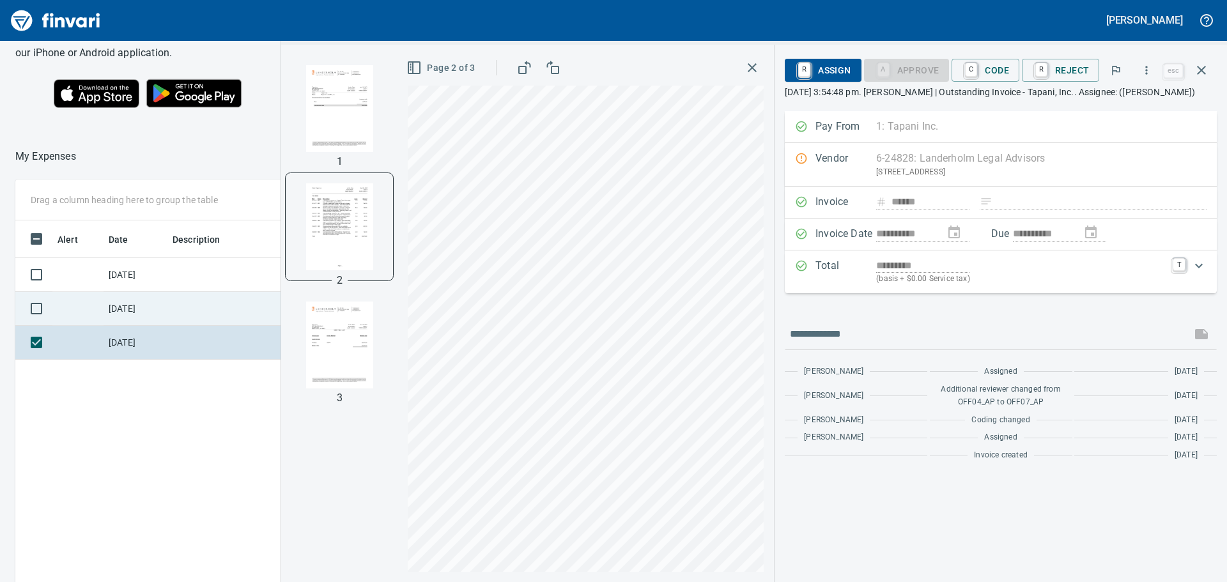
click at [122, 314] on td "[DATE]" at bounding box center [136, 309] width 64 height 34
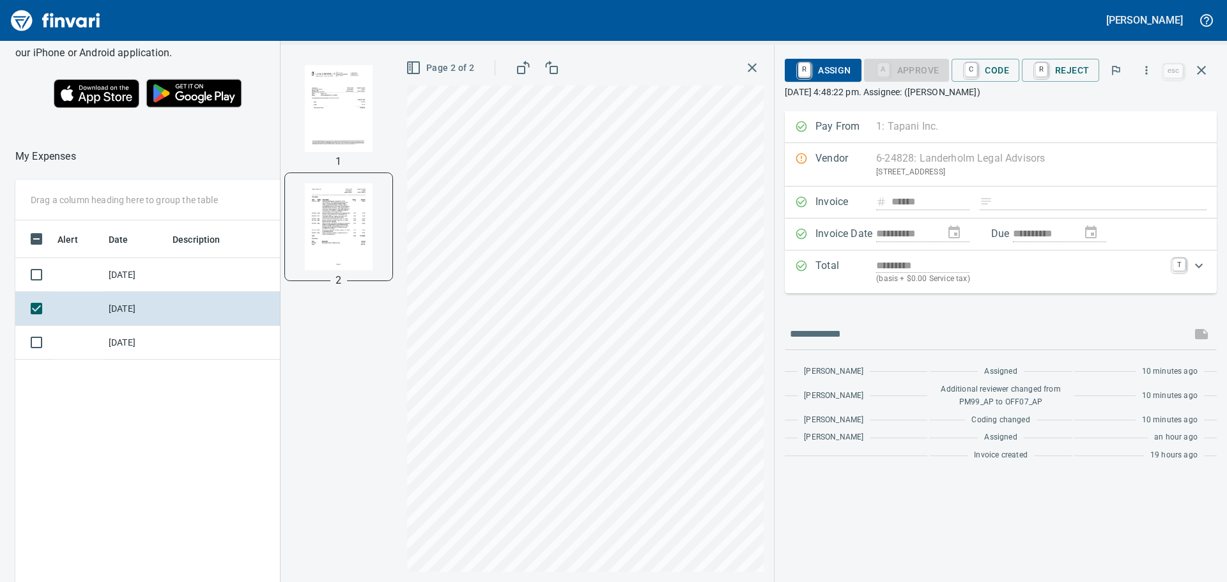
click at [986, 160] on div "Vendor 6-24828: [GEOGRAPHIC_DATA] Legal Advisors [GEOGRAPHIC_DATA]-1086 US Clear" at bounding box center [1001, 164] width 432 height 43
click at [1200, 267] on icon "Expand" at bounding box center [1199, 266] width 8 height 4
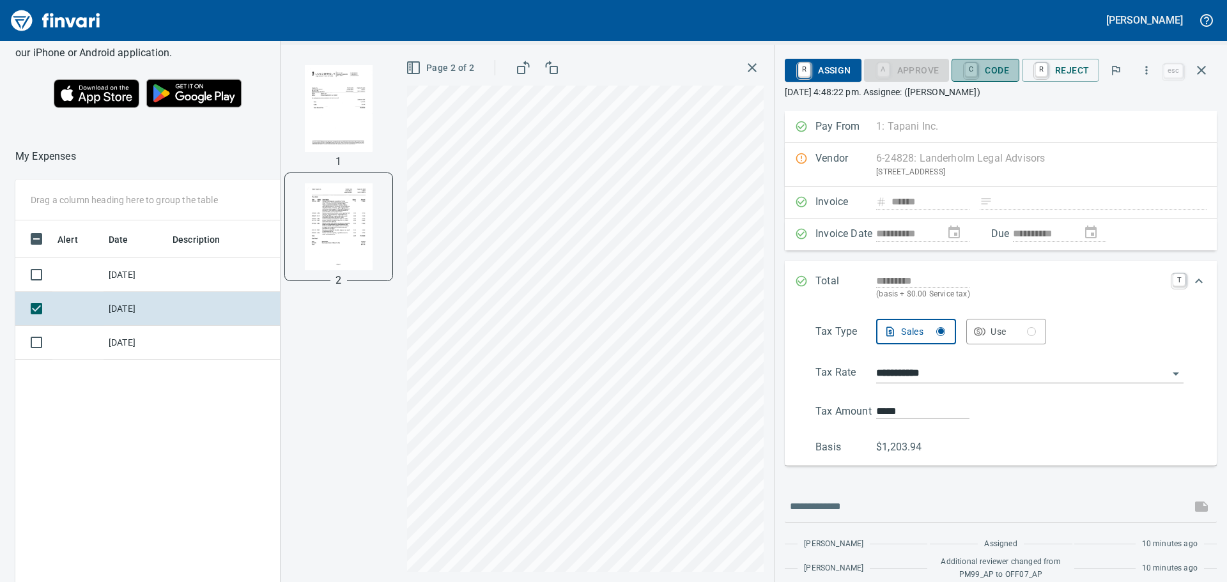
click at [988, 67] on span "C Code" at bounding box center [985, 70] width 47 height 22
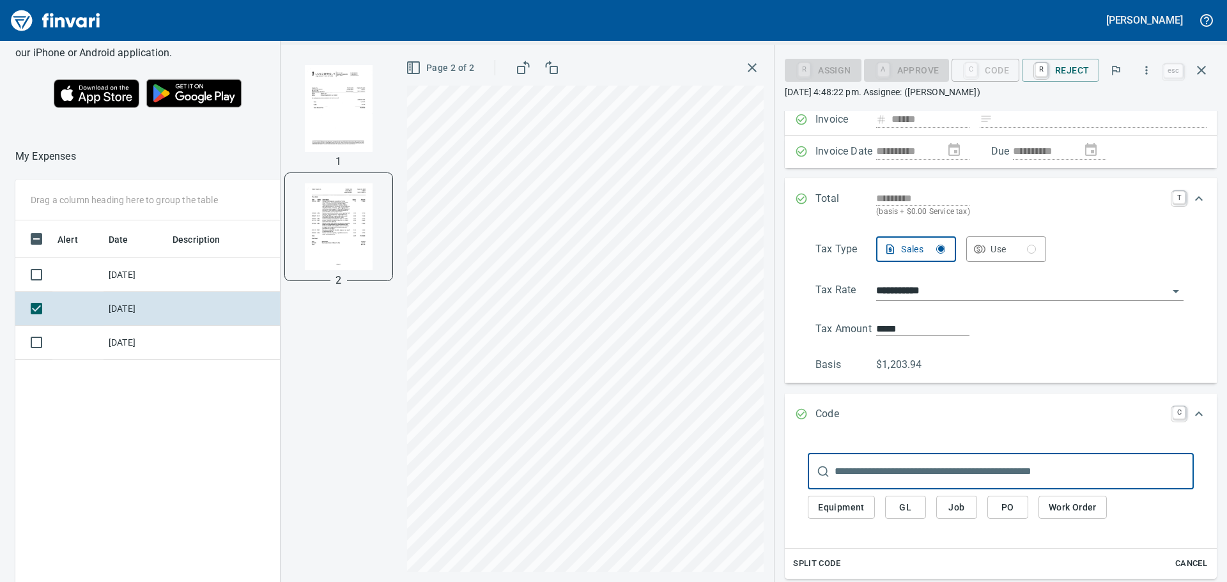
scroll to position [256, 0]
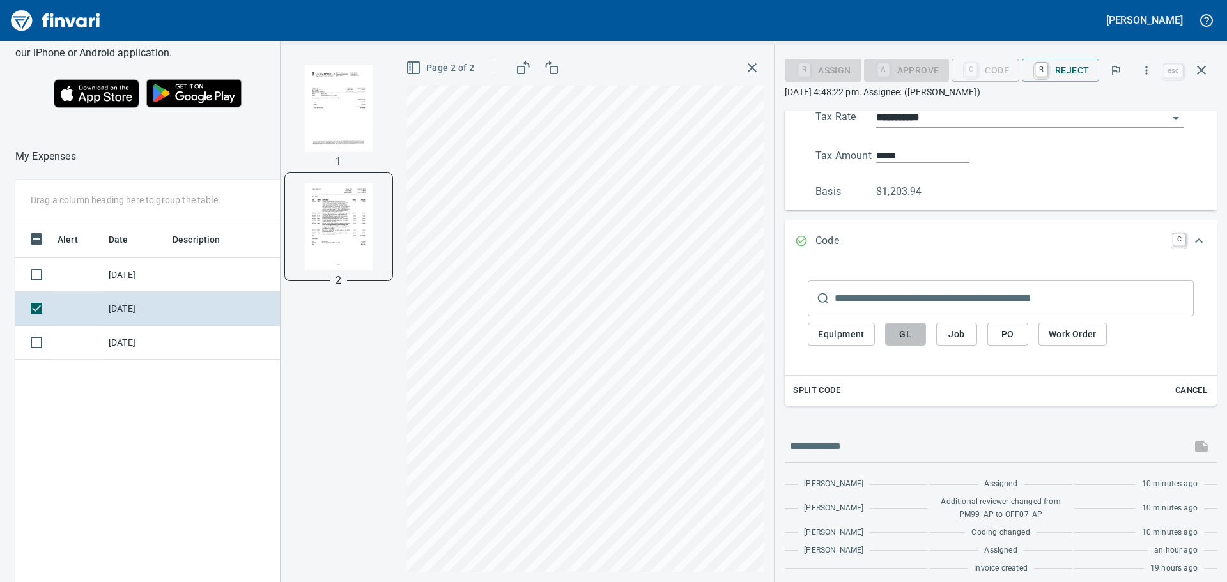
click at [906, 339] on span "GL" at bounding box center [905, 335] width 20 height 16
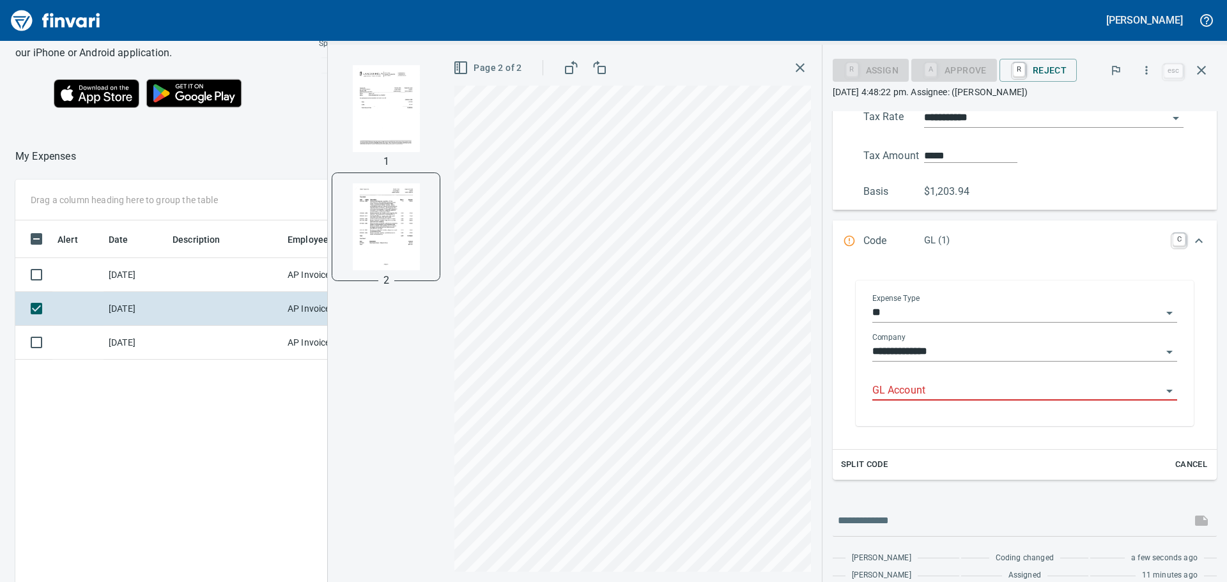
click at [977, 396] on input "GL Account" at bounding box center [1017, 391] width 290 height 18
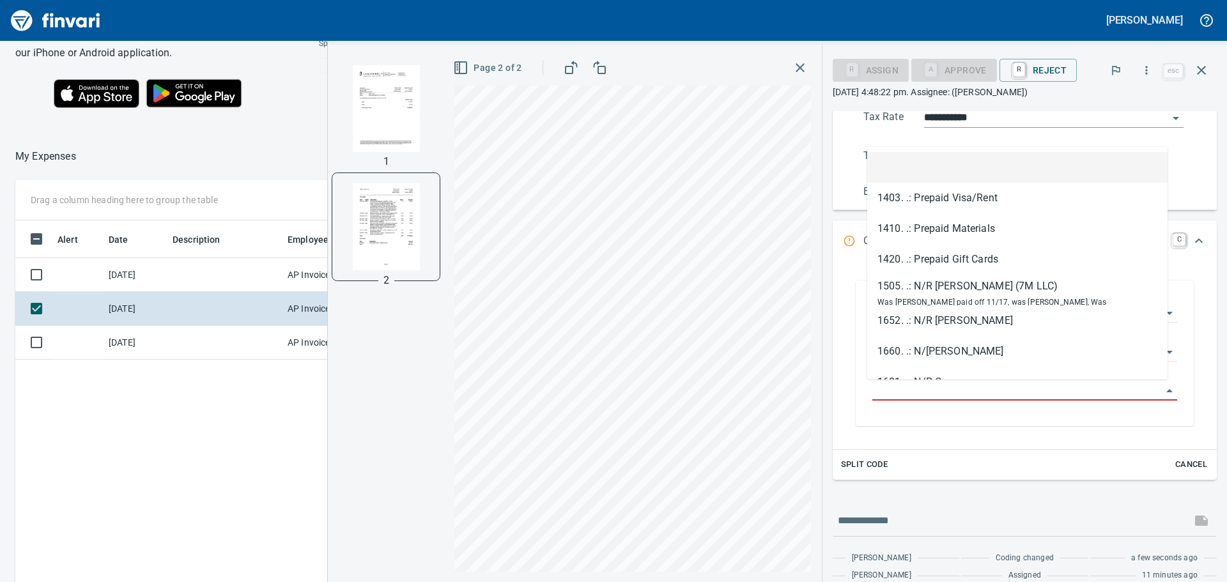
scroll to position [432, 858]
